Goal: Task Accomplishment & Management: Complete application form

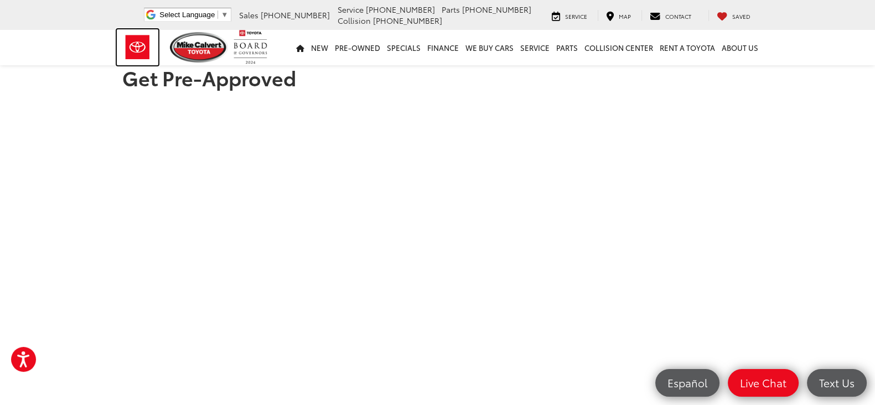
click at [129, 51] on img at bounding box center [137, 47] width 41 height 36
drag, startPoint x: 91, startPoint y: 346, endPoint x: 90, endPoint y: 315, distance: 31.0
